Goal: Task Accomplishment & Management: Manage account settings

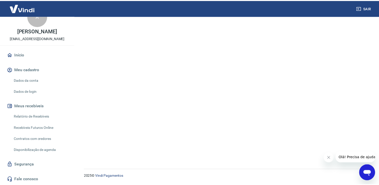
scroll to position [45, 0]
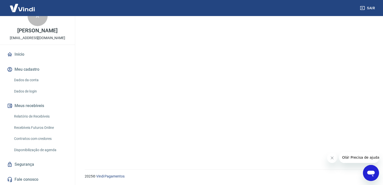
drag, startPoint x: 30, startPoint y: 114, endPoint x: 45, endPoint y: 152, distance: 40.7
click at [30, 114] on link "Relatório de Recebíveis" at bounding box center [40, 116] width 57 height 10
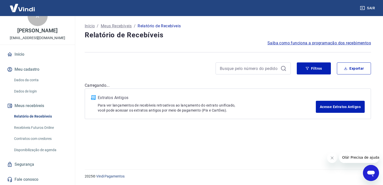
click at [38, 126] on link "Recebíveis Futuros Online" at bounding box center [40, 128] width 57 height 10
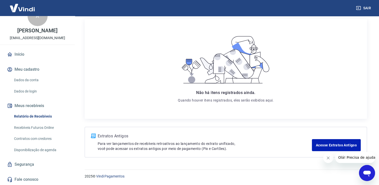
scroll to position [45, 0]
click at [24, 165] on link "Segurança" at bounding box center [37, 164] width 63 height 11
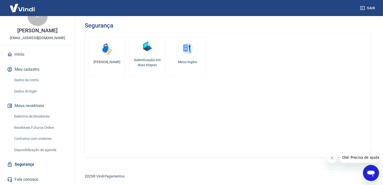
click at [149, 58] on h5 "Autenticação em duas etapas" at bounding box center [147, 62] width 32 height 10
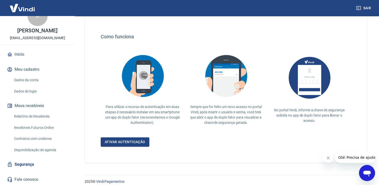
scroll to position [86, 0]
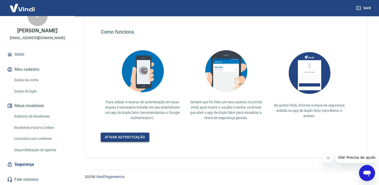
click at [129, 137] on link "Ativar autenticação" at bounding box center [125, 137] width 49 height 9
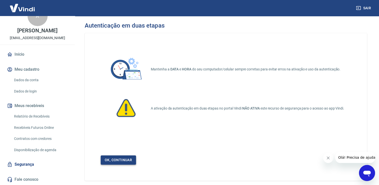
click at [126, 160] on link "Ok, continuar" at bounding box center [118, 159] width 35 height 9
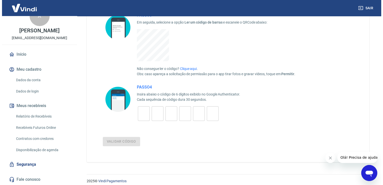
scroll to position [129, 0]
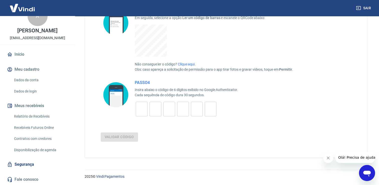
click at [142, 109] on input "tel" at bounding box center [142, 109] width 12 height 11
type input "5"
type input "2"
type input "9"
type input "0"
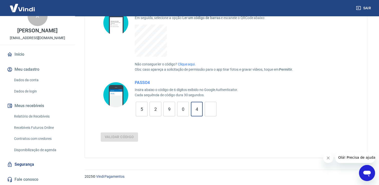
type input "4"
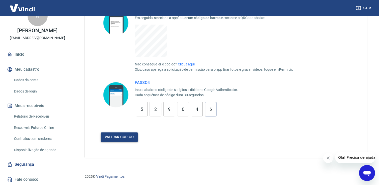
type input "6"
click at [118, 137] on button "Validar código" at bounding box center [119, 136] width 37 height 9
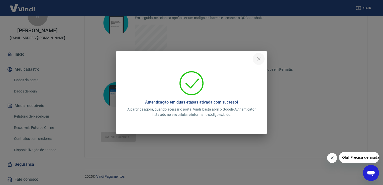
click at [259, 59] on icon "close" at bounding box center [259, 59] width 4 height 4
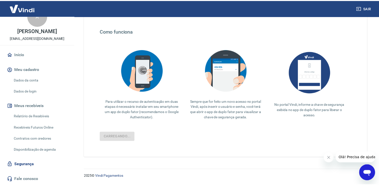
scroll to position [86, 0]
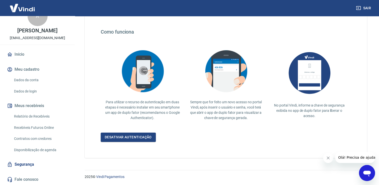
click at [34, 125] on link "Recebíveis Futuros Online" at bounding box center [40, 128] width 57 height 10
click at [20, 52] on link "Início" at bounding box center [37, 54] width 63 height 11
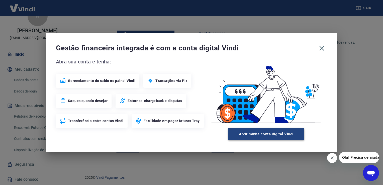
scroll to position [299, 0]
click at [262, 134] on button "Abrir minha conta digital Vindi" at bounding box center [266, 134] width 76 height 12
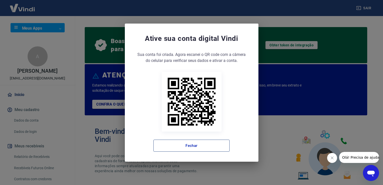
click at [216, 145] on button "Fechar" at bounding box center [191, 146] width 76 height 12
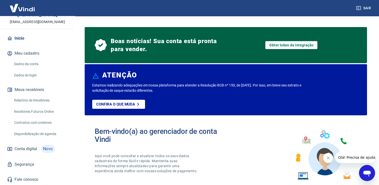
scroll to position [100, 0]
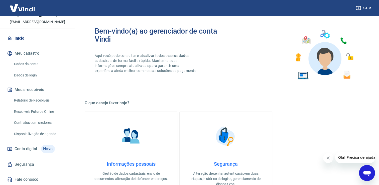
click at [24, 147] on span "Conta digital" at bounding box center [26, 148] width 23 height 7
